Goal: Information Seeking & Learning: Check status

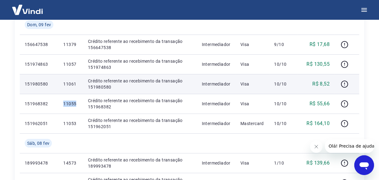
scroll to position [142, 0]
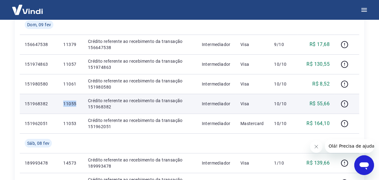
click at [68, 105] on p "11055" at bounding box center [70, 104] width 15 height 6
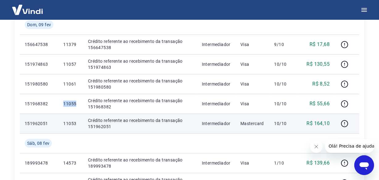
click at [70, 124] on p "11053" at bounding box center [70, 123] width 15 height 6
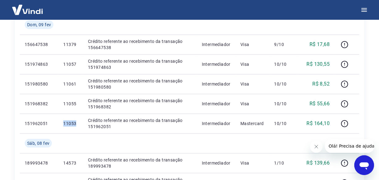
click at [80, 146] on td at bounding box center [70, 143] width 24 height 20
click at [148, 116] on td "Crédito referente ao recebimento da transação 151962051" at bounding box center [140, 124] width 114 height 20
click at [66, 119] on td "11053" at bounding box center [70, 124] width 24 height 20
click at [64, 106] on p "11055" at bounding box center [70, 104] width 15 height 6
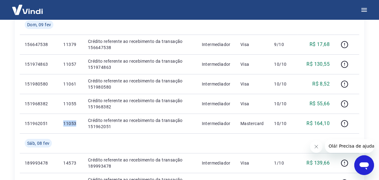
scroll to position [254, 0]
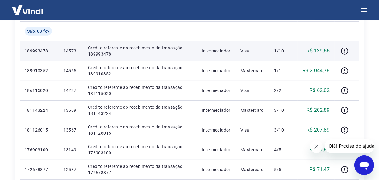
click at [72, 51] on p "14573" at bounding box center [70, 51] width 15 height 6
copy p "14573"
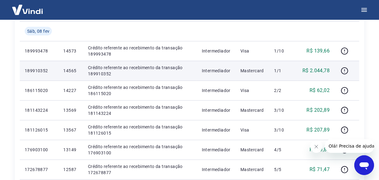
click at [71, 71] on p "14565" at bounding box center [70, 71] width 15 height 6
copy p "14565"
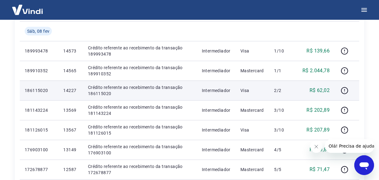
click at [70, 91] on p "14227" at bounding box center [70, 90] width 15 height 6
copy p "14227"
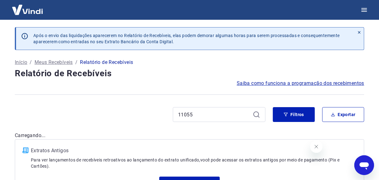
type input "11055"
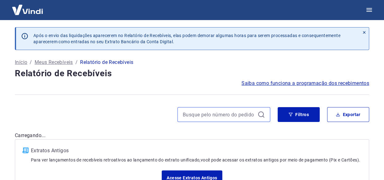
click at [190, 115] on input at bounding box center [219, 114] width 72 height 9
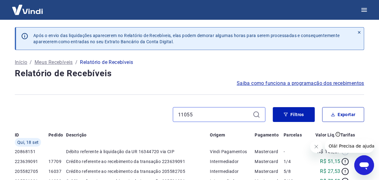
click at [199, 116] on input "11055" at bounding box center [214, 114] width 72 height 9
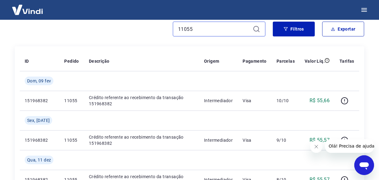
scroll to position [81, 0]
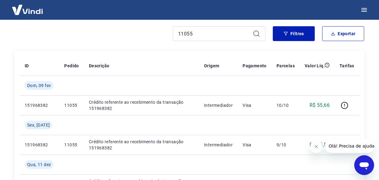
click at [197, 28] on div "11055" at bounding box center [219, 33] width 93 height 15
click at [197, 31] on input "11055" at bounding box center [214, 33] width 72 height 9
click at [195, 32] on input "11055" at bounding box center [214, 33] width 72 height 9
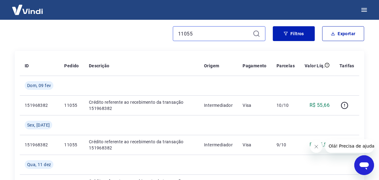
paste input "3"
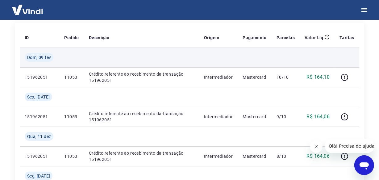
scroll to position [81, 0]
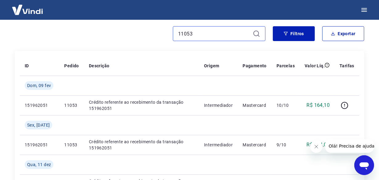
click at [201, 36] on input "11053" at bounding box center [214, 33] width 72 height 9
paste input "457"
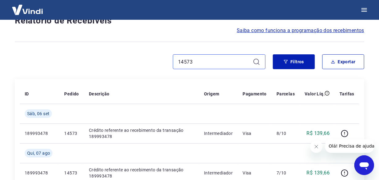
scroll to position [81, 0]
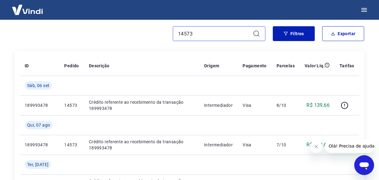
click at [200, 33] on input "14573" at bounding box center [214, 33] width 72 height 9
paste input "227"
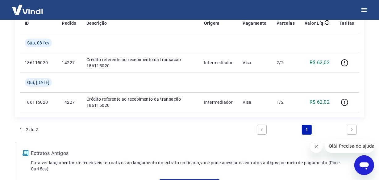
scroll to position [137, 0]
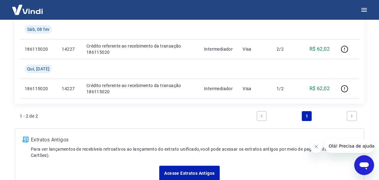
type input "14227"
